Goal: Information Seeking & Learning: Learn about a topic

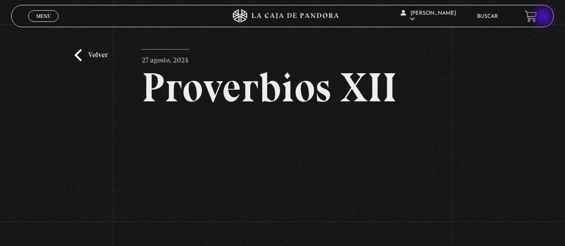
scroll to position [99, 0]
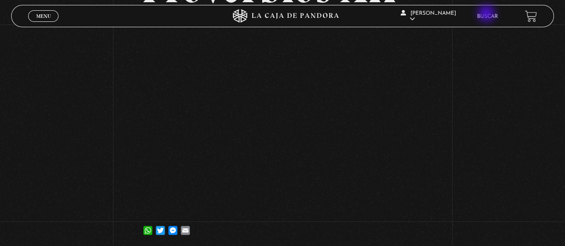
click at [487, 14] on link "Buscar" at bounding box center [487, 16] width 21 height 5
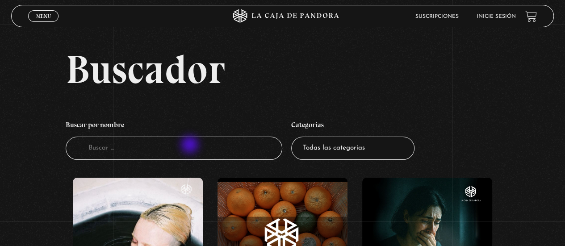
click at [191, 146] on input "Buscador" at bounding box center [174, 149] width 217 height 24
type input "HINDUISMO"
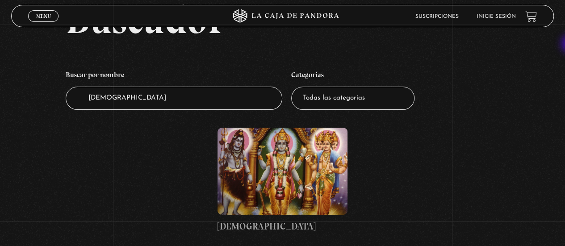
scroll to position [59, 0]
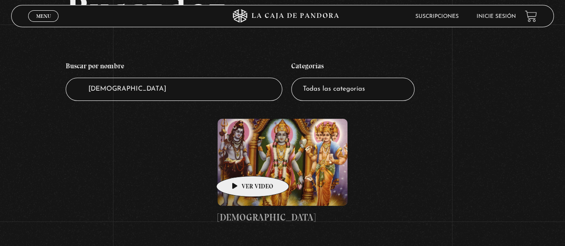
click at [239, 163] on figure at bounding box center [283, 162] width 130 height 87
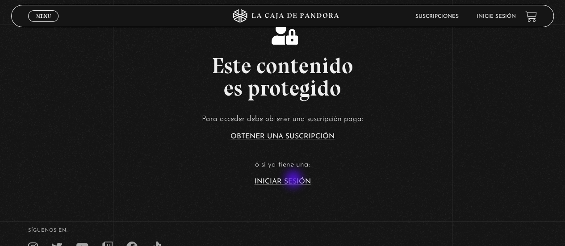
click at [294, 180] on link "Iniciar Sesión" at bounding box center [283, 181] width 56 height 7
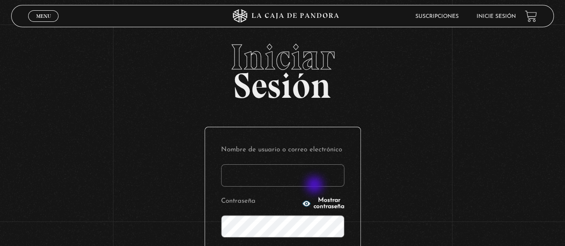
type input "s.pamgm@yahoo.com"
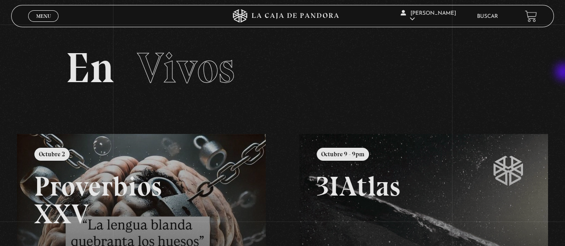
drag, startPoint x: 561, startPoint y: 57, endPoint x: 565, endPoint y: 73, distance: 16.1
click at [565, 73] on html "ingresar al sitio Ver Video Más Información Solicitar Por favor coloque su disp…" at bounding box center [282, 234] width 565 height 468
click at [490, 17] on link "Buscar" at bounding box center [487, 16] width 21 height 5
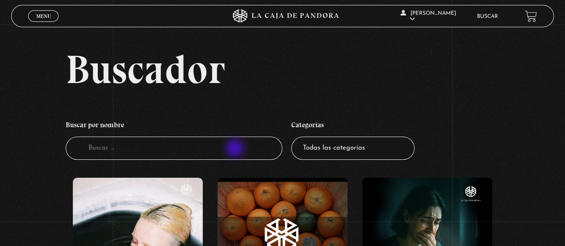
click at [236, 149] on input "Buscador" at bounding box center [174, 149] width 217 height 24
type input "[DEMOGRAPHIC_DATA]"
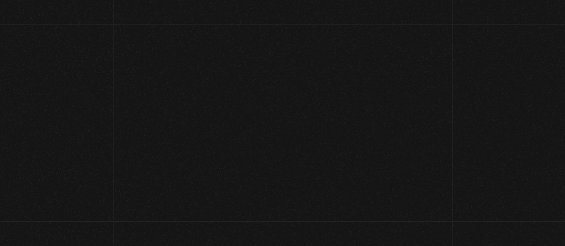
scroll to position [126, 0]
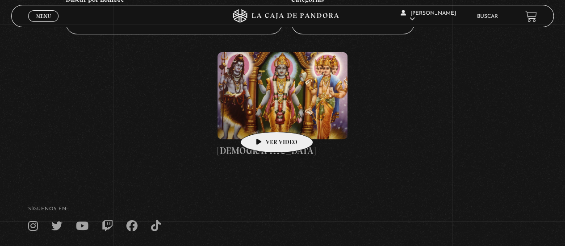
click at [263, 118] on figure at bounding box center [283, 95] width 130 height 87
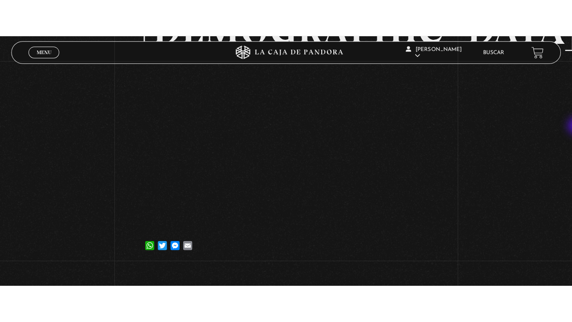
scroll to position [94, 0]
